Goal: Find specific page/section: Find specific page/section

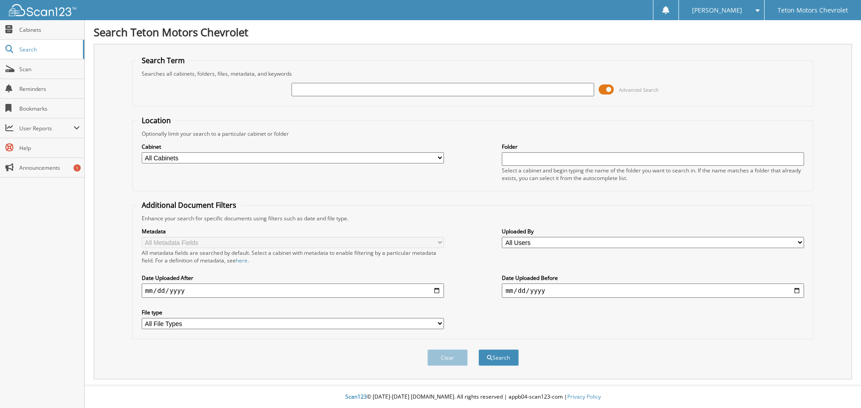
click at [608, 87] on span at bounding box center [606, 89] width 15 height 13
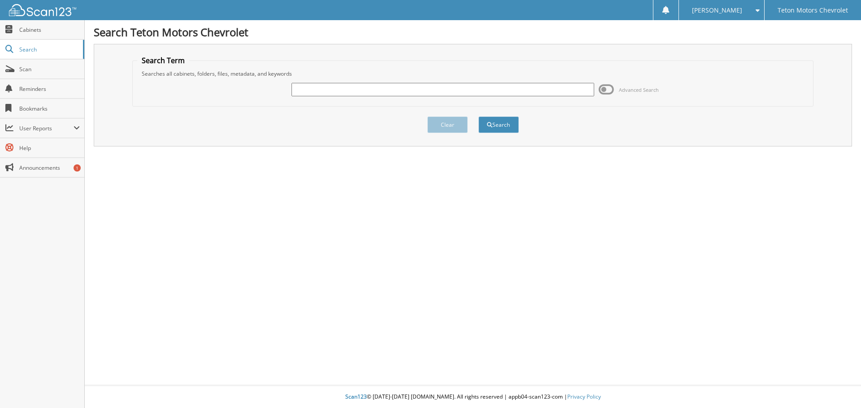
click at [567, 88] on input "text" at bounding box center [442, 89] width 302 height 13
type input "6175053"
click at [478, 117] on button "Search" at bounding box center [498, 125] width 40 height 17
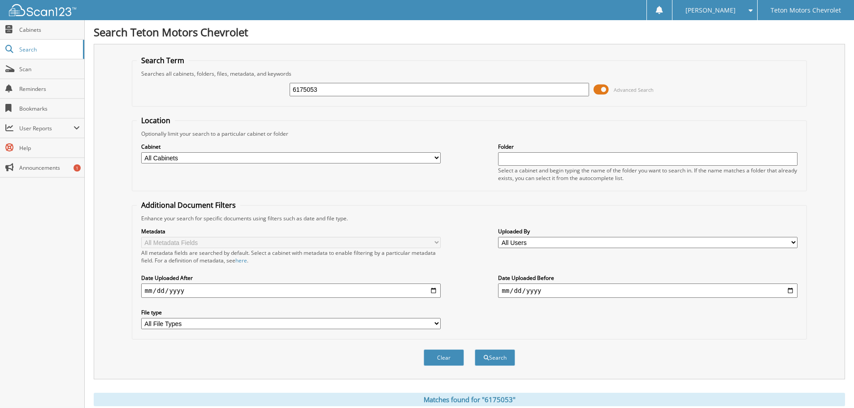
click at [562, 240] on select "All Users [PERSON_NAME] [PERSON_NAME] [PERSON_NAME] [PERSON_NAME] [PERSON_NAME]…" at bounding box center [647, 242] width 299 height 11
click at [563, 296] on input "date" at bounding box center [647, 291] width 299 height 14
click at [789, 289] on input "date" at bounding box center [647, 291] width 299 height 14
click at [688, 273] on div "Metadata All Metadata Fields All metadata fields are searched by default. Selec…" at bounding box center [469, 278] width 665 height 113
click at [437, 323] on select "All File Types JPEG PDF" at bounding box center [290, 323] width 299 height 11
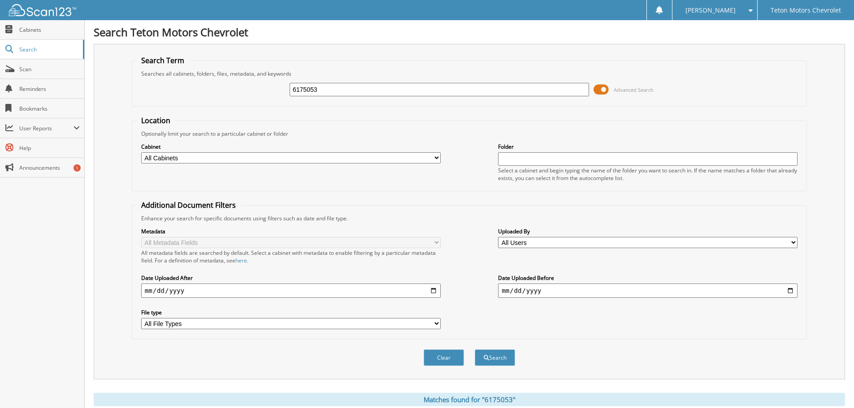
click at [455, 235] on div "Metadata All Metadata Fields All metadata fields are searched by default. Selec…" at bounding box center [469, 278] width 665 height 113
click at [38, 63] on link "Scan" at bounding box center [42, 69] width 84 height 19
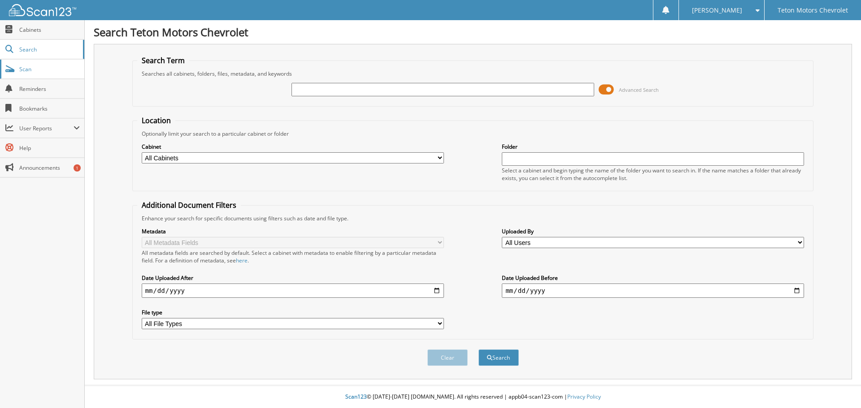
click at [55, 69] on span "Scan" at bounding box center [49, 69] width 61 height 8
